Goal: Book appointment/travel/reservation

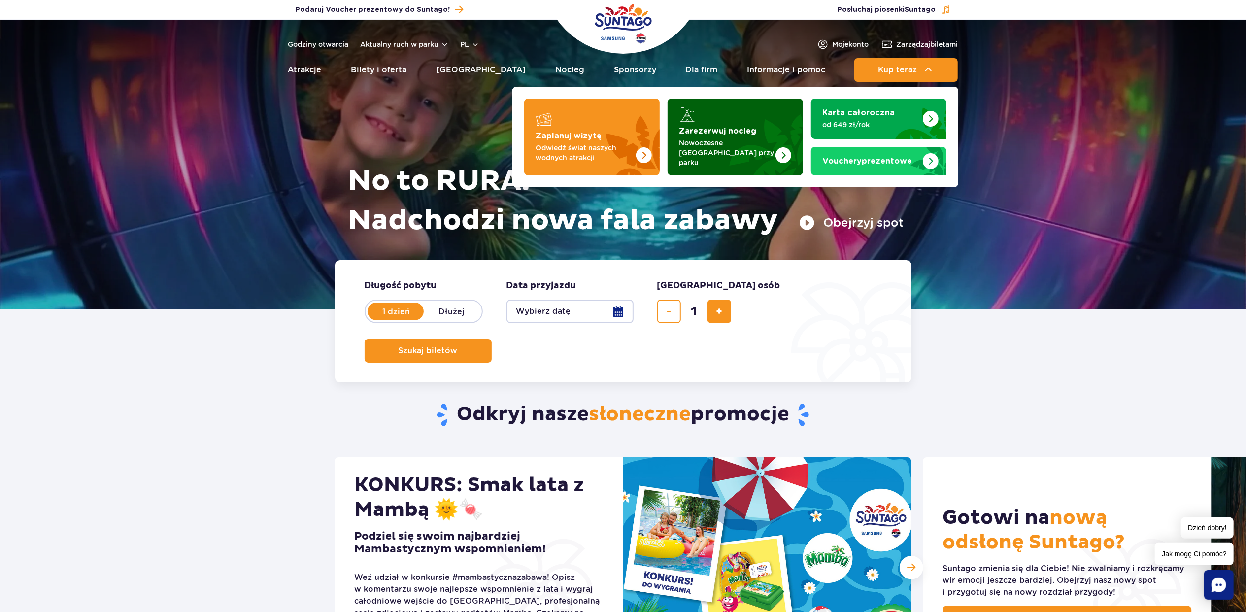
click at [739, 127] on img "Zarezerwuj nocleg" at bounding box center [759, 137] width 87 height 77
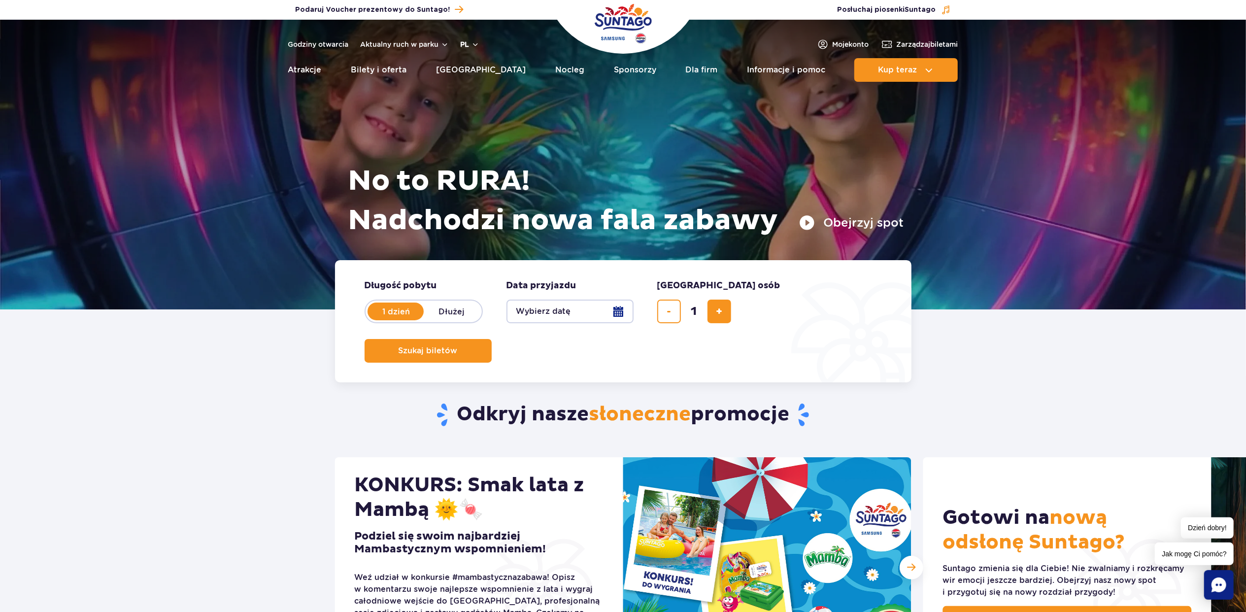
click at [466, 44] on button "pl" at bounding box center [470, 44] width 19 height 10
click at [467, 83] on button "EN" at bounding box center [476, 86] width 28 height 10
